Goal: Register for event/course

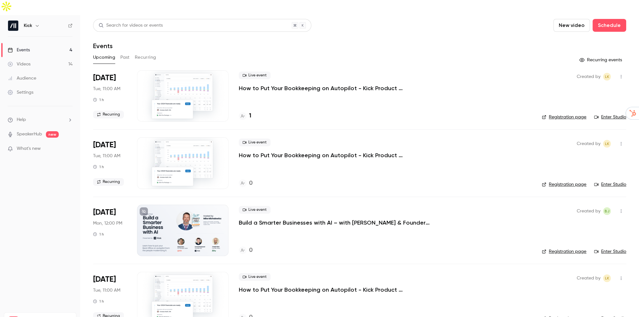
click at [336, 219] on p "Build a Smarter Businesses with AI – with [PERSON_NAME] & Founders of Kick, [PE…" at bounding box center [335, 223] width 193 height 8
